Goal: Task Accomplishment & Management: Complete application form

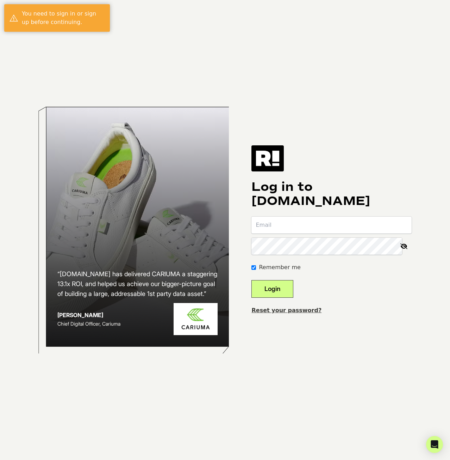
click at [303, 223] on input "email" at bounding box center [332, 224] width 160 height 17
click at [301, 220] on input "email" at bounding box center [332, 224] width 160 height 17
drag, startPoint x: 300, startPoint y: 221, endPoint x: 291, endPoint y: 221, distance: 8.8
click at [299, 221] on input "email" at bounding box center [332, 224] width 160 height 17
click at [288, 221] on input "email" at bounding box center [332, 224] width 160 height 17
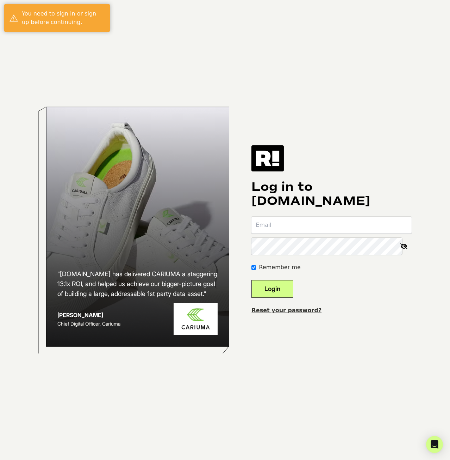
click at [294, 224] on input "email" at bounding box center [332, 224] width 160 height 17
click at [303, 228] on input "email" at bounding box center [332, 224] width 160 height 17
click at [301, 226] on input "email" at bounding box center [332, 224] width 160 height 17
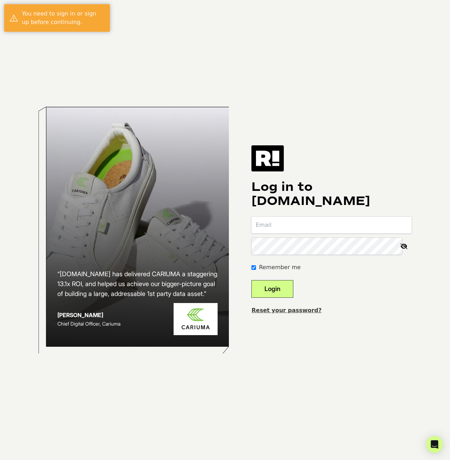
drag, startPoint x: 300, startPoint y: 224, endPoint x: 288, endPoint y: 220, distance: 12.6
click at [288, 220] on input "email" at bounding box center [332, 224] width 160 height 17
click at [284, 223] on input "email" at bounding box center [332, 224] width 160 height 17
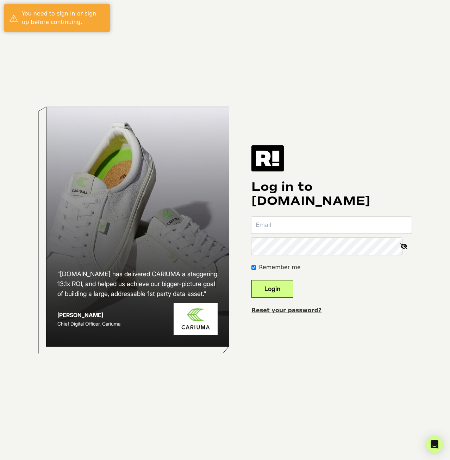
click at [284, 223] on input "email" at bounding box center [332, 224] width 160 height 17
click at [288, 231] on input "email" at bounding box center [332, 224] width 160 height 17
click at [0, 459] on com-1password-button at bounding box center [0, 460] width 0 height 0
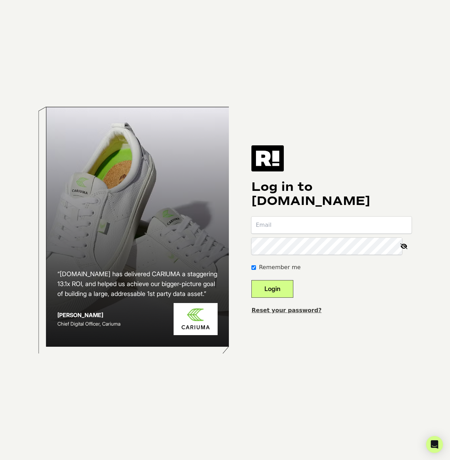
click at [159, 190] on div "“Retention.com has delivered CARIUMA a staggering 13.1x ROI, and helped us achi…" at bounding box center [137, 225] width 183 height 239
drag, startPoint x: 154, startPoint y: 83, endPoint x: 155, endPoint y: 74, distance: 8.6
click at [154, 83] on div "“Retention.com has delivered CARIUMA a staggering 13.1x ROI, and helped us achi…" at bounding box center [225, 230] width 402 height 460
click at [387, 28] on div "“Retention.com has delivered CARIUMA a staggering 13.1x ROI, and helped us achi…" at bounding box center [225, 230] width 402 height 460
